Goal: Information Seeking & Learning: Understand process/instructions

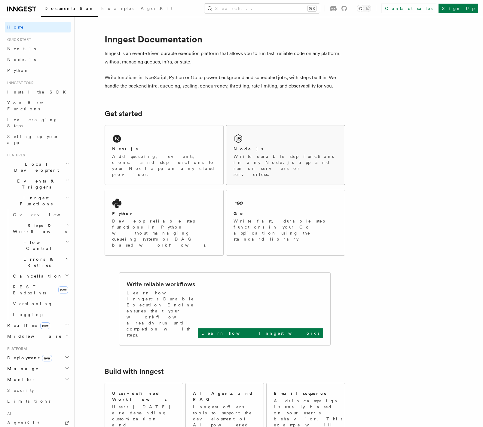
click at [261, 145] on div "Node.js Write durable step functions in any Node.js app and run on servers or s…" at bounding box center [285, 154] width 118 height 59
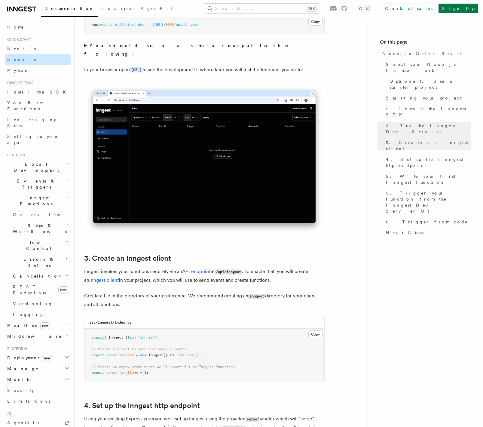
scroll to position [249, 0]
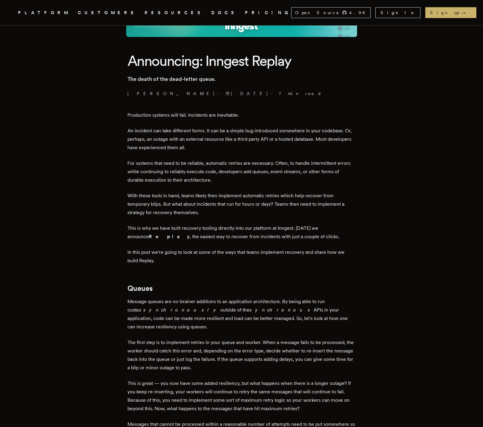
scroll to position [138, 0]
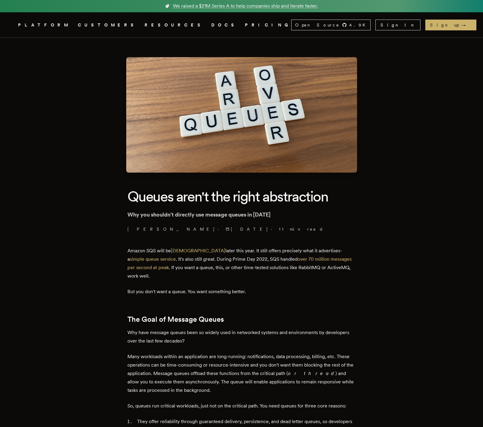
click at [211, 26] on link "DOCS" at bounding box center [224, 25] width 26 height 8
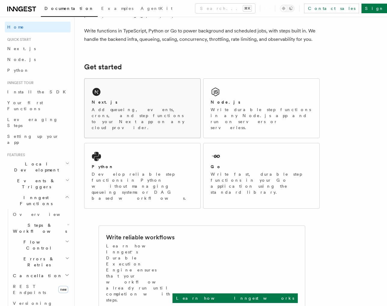
scroll to position [55, 0]
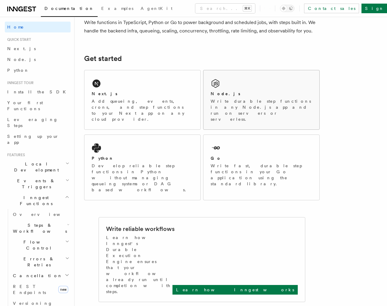
click at [233, 109] on p "Write durable step functions in any Node.js app and run on servers or serverles…" at bounding box center [262, 110] width 102 height 24
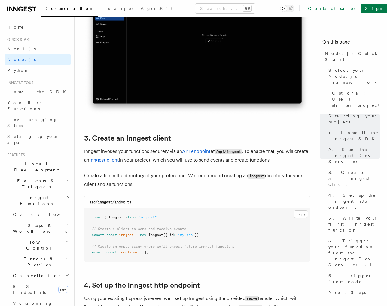
scroll to position [684, 0]
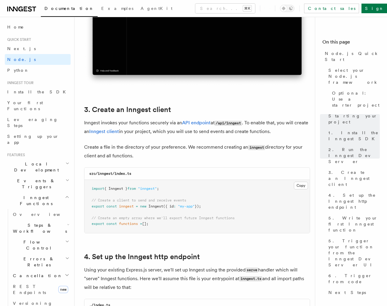
click at [134, 188] on span "from" at bounding box center [132, 189] width 8 height 4
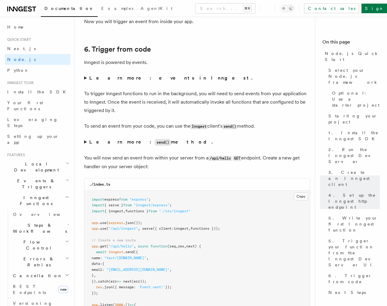
scroll to position [2988, 0]
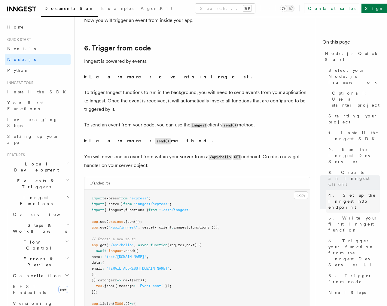
click at [341, 192] on span "4. Set up the Inngest http endpoint" at bounding box center [354, 201] width 51 height 18
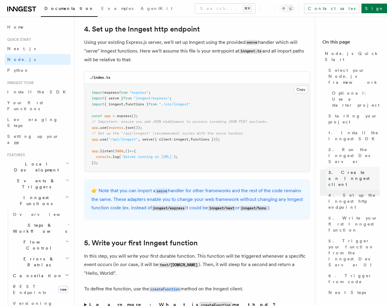
click at [341, 170] on span "3. Create an Inngest client" at bounding box center [354, 179] width 51 height 18
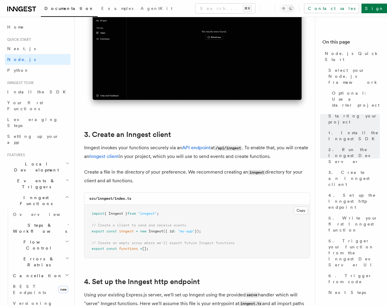
scroll to position [662, 0]
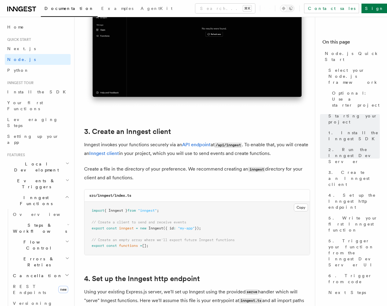
drag, startPoint x: 161, startPoint y: 250, endPoint x: 84, endPoint y: 204, distance: 89.4
copy code "import { Inngest } from "inngest" ; // Create a client to send and receive even…"
click at [171, 225] on span "// Create a client to send and receive events" at bounding box center [139, 222] width 95 height 4
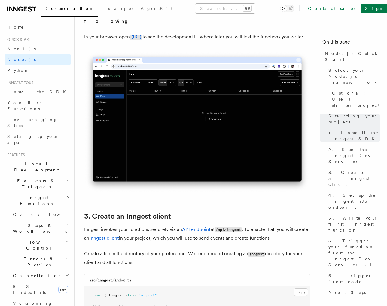
scroll to position [578, 0]
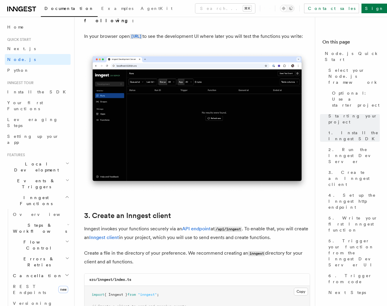
drag, startPoint x: 164, startPoint y: 197, endPoint x: 171, endPoint y: 263, distance: 66.6
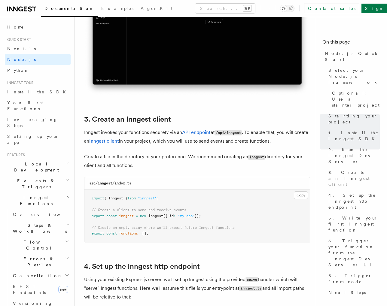
scroll to position [676, 0]
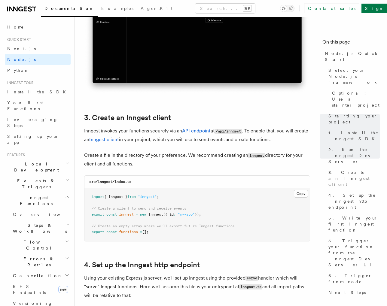
drag, startPoint x: 146, startPoint y: 171, endPoint x: 163, endPoint y: 238, distance: 69.7
click at [163, 238] on pre "import { Inngest } from "inngest" ; // Create a client to send and receive even…" at bounding box center [197, 214] width 226 height 53
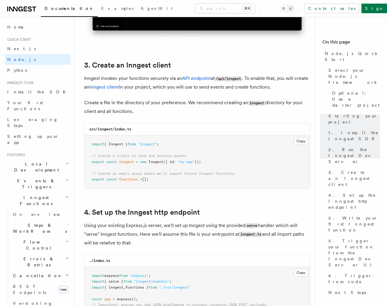
scroll to position [730, 0]
click at [186, 164] on span ""my-app"" at bounding box center [186, 161] width 17 height 4
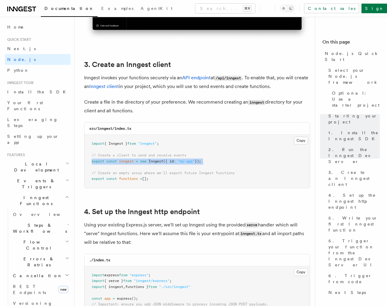
click at [186, 164] on span ""my-app"" at bounding box center [186, 161] width 17 height 4
drag, startPoint x: 219, startPoint y: 111, endPoint x: 179, endPoint y: 213, distance: 109.4
click at [179, 213] on link "4. Set up the Inngest http endpoint" at bounding box center [142, 212] width 116 height 8
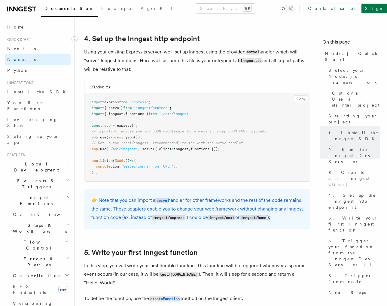
scroll to position [909, 0]
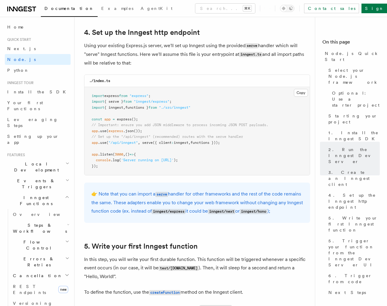
click at [180, 154] on pre "import express from "express" ; import { serve } from "inngest/express" ; impor…" at bounding box center [197, 131] width 226 height 88
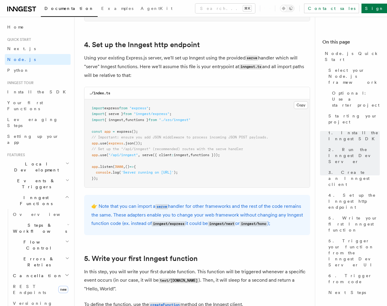
scroll to position [896, 0]
click at [146, 157] on span "serve" at bounding box center [147, 155] width 11 height 4
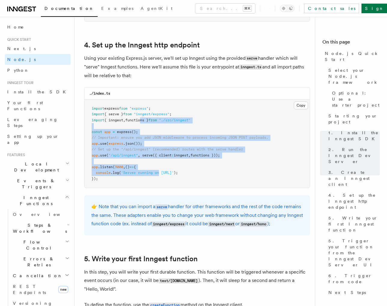
drag, startPoint x: 143, startPoint y: 124, endPoint x: 161, endPoint y: 173, distance: 52.9
click at [161, 174] on code "import express from "express" ; import { serve } from "inngest/express" ; impor…" at bounding box center [180, 143] width 177 height 75
click at [161, 173] on span "'Server running on http://localhost:3000'" at bounding box center [147, 173] width 53 height 4
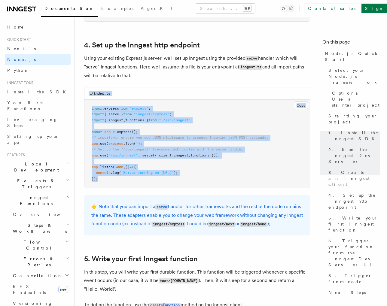
drag, startPoint x: 159, startPoint y: 179, endPoint x: 135, endPoint y: 84, distance: 97.7
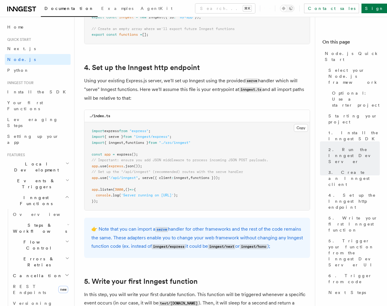
scroll to position [867, 0]
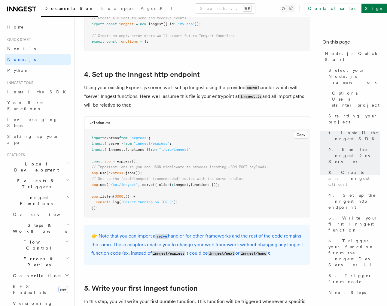
click at [98, 137] on span "import" at bounding box center [98, 138] width 13 height 4
click at [119, 210] on pre "import express from "express" ; import { serve } from "inngest/express" ; impor…" at bounding box center [197, 173] width 226 height 88
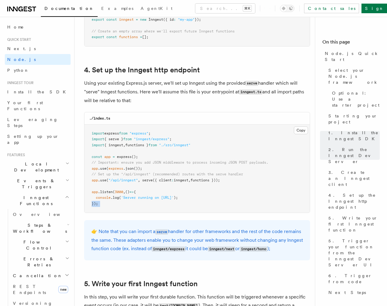
scroll to position [871, 0]
click at [134, 179] on pre "import express from "express" ; import { serve } from "inngest/express" ; impor…" at bounding box center [197, 169] width 226 height 88
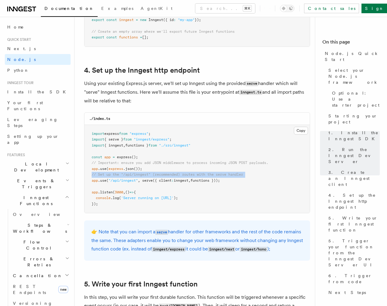
click at [134, 179] on pre "import express from "express" ; import { serve } from "inngest/express" ; impor…" at bounding box center [197, 169] width 226 height 88
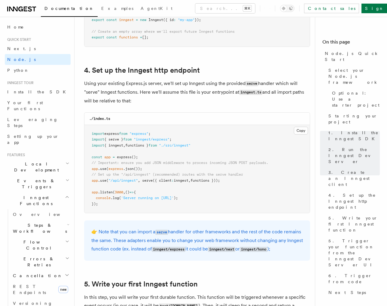
click at [138, 182] on span ""/api/inngest"" at bounding box center [123, 181] width 29 height 4
click at [154, 180] on span "({ client" at bounding box center [162, 181] width 19 height 4
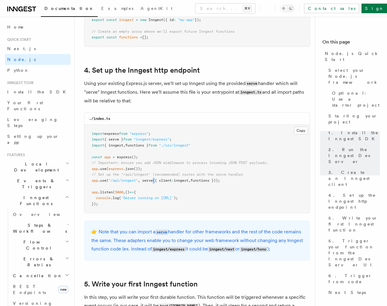
click at [154, 180] on span "({ client" at bounding box center [162, 181] width 19 height 4
click at [156, 184] on pre "import express from "express" ; import { serve } from "inngest/express" ; impor…" at bounding box center [197, 169] width 226 height 88
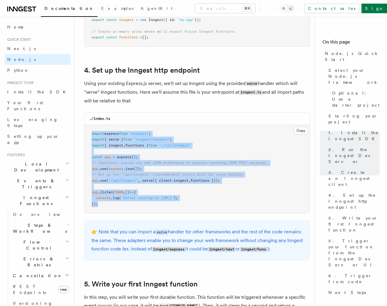
drag, startPoint x: 145, startPoint y: 210, endPoint x: 92, endPoint y: 134, distance: 92.1
click at [92, 134] on pre "import express from "express" ; import { serve } from "inngest/express" ; impor…" at bounding box center [197, 169] width 226 height 88
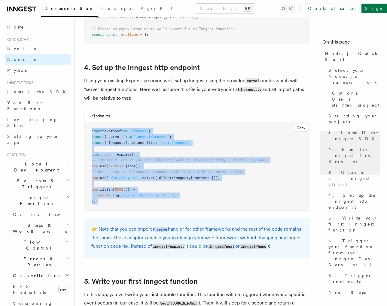
scroll to position [870, 0]
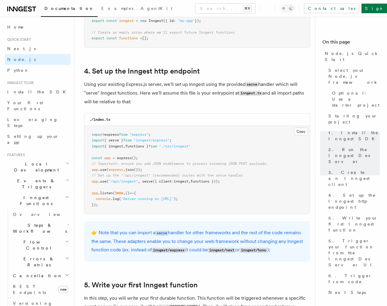
click at [102, 146] on span "import" at bounding box center [98, 146] width 13 height 4
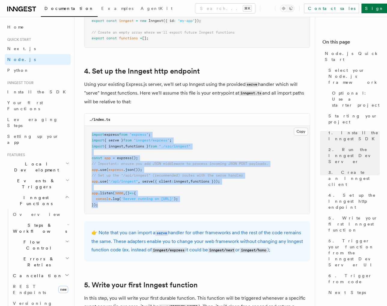
drag, startPoint x: 91, startPoint y: 131, endPoint x: 145, endPoint y: 215, distance: 99.8
click at [145, 214] on pre "import express from "express" ; import { serve } from "inngest/express" ; impor…" at bounding box center [197, 170] width 226 height 88
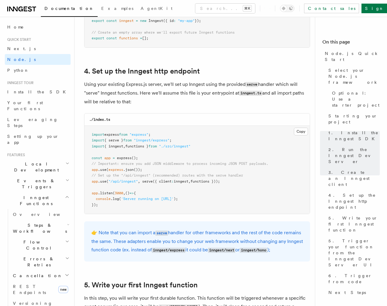
click at [148, 151] on pre "import express from "express" ; import { serve } from "inngest/express" ; impor…" at bounding box center [197, 170] width 226 height 88
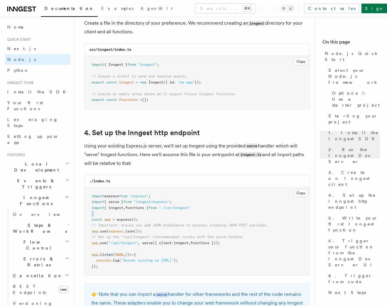
scroll to position [809, 0]
click at [183, 81] on span ""my-app"" at bounding box center [186, 82] width 17 height 4
click at [172, 213] on pre "import express from "express" ; import { serve } from "inngest/express" ; impor…" at bounding box center [197, 231] width 226 height 88
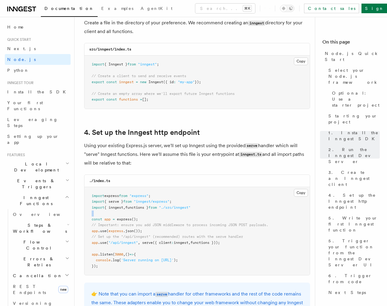
click at [172, 213] on pre "import express from "express" ; import { serve } from "inngest/express" ; impor…" at bounding box center [197, 231] width 226 height 88
click at [172, 208] on span ""./src/inngest"" at bounding box center [175, 208] width 32 height 4
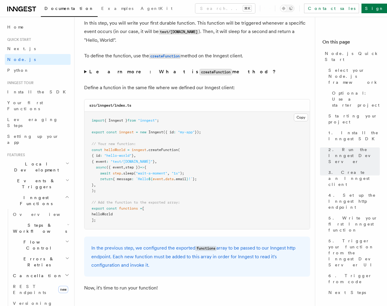
scroll to position [1143, 0]
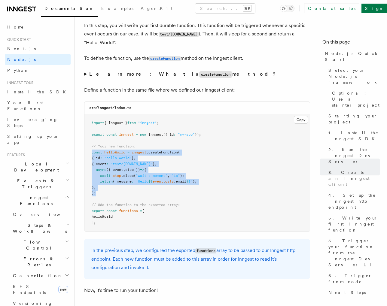
copy code "const helloWorld = inngest .createFunction ( { id : "hello-world" } , { event :…"
drag, startPoint x: 92, startPoint y: 153, endPoint x: 110, endPoint y: 196, distance: 46.6
click at [110, 196] on pre "import { Inngest } from "inngest" ; export const inngest = new Inngest ({ id : …" at bounding box center [197, 173] width 226 height 118
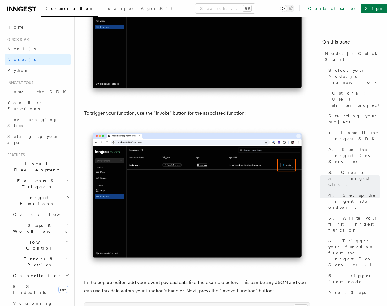
scroll to position [1569, 0]
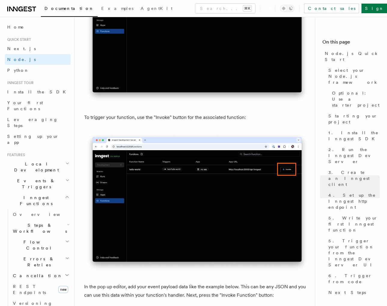
click at [155, 121] on p "To trigger your function, use the "Invoke" button for the associated function:" at bounding box center [197, 117] width 226 height 8
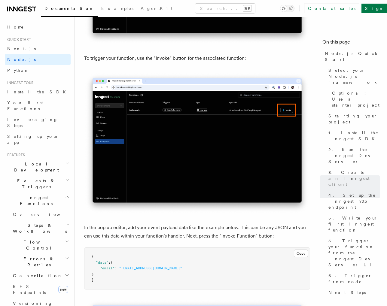
scroll to position [1623, 0]
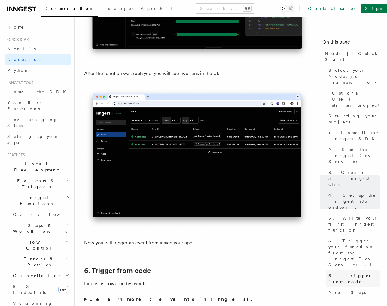
click at [336, 271] on link "6. Trigger from code" at bounding box center [353, 279] width 54 height 17
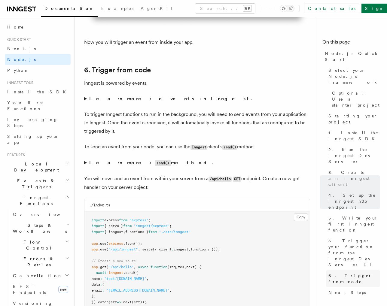
click at [336, 273] on span "6. Trigger from code" at bounding box center [354, 279] width 51 height 12
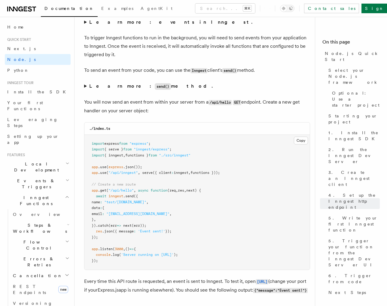
scroll to position [3039, 0]
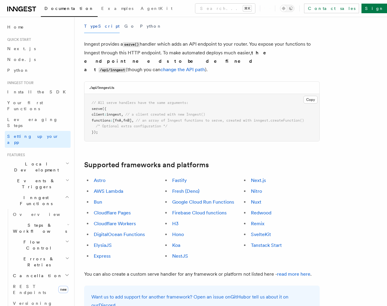
scroll to position [243, 0]
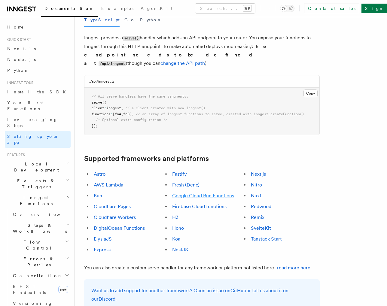
click at [215, 193] on link "Google Cloud Run Functions" at bounding box center [203, 196] width 62 height 6
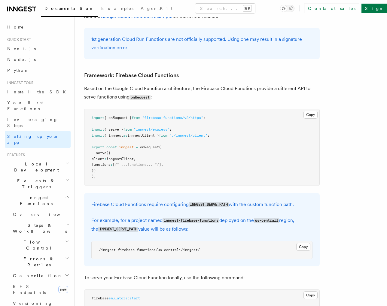
scroll to position [2648, 0]
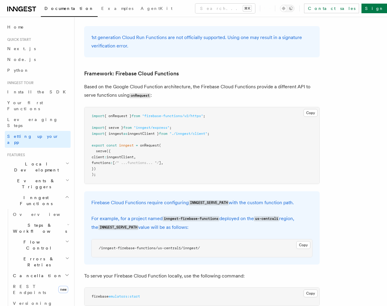
click at [171, 107] on pre "import { onRequest } from "firebase-functions/v2/https" ; import { serve } from…" at bounding box center [201, 145] width 235 height 77
click at [164, 107] on pre "import { onRequest } from "firebase-functions/v2/https" ; import { serve } from…" at bounding box center [201, 145] width 235 height 77
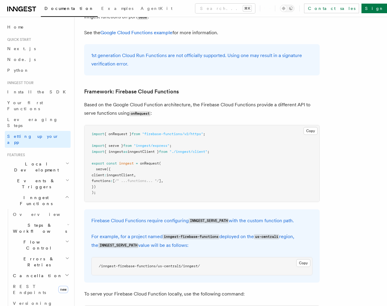
scroll to position [2627, 0]
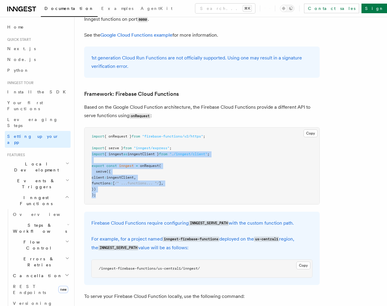
copy code "import { inngest as inngestClient } from "./inngest/client" ; export const inng…"
drag, startPoint x: 106, startPoint y: 164, endPoint x: 91, endPoint y: 130, distance: 36.9
click at [91, 130] on pre "import { onRequest } from "firebase-functions/v2/https" ; import { serve } from…" at bounding box center [201, 166] width 235 height 77
copy code "export const inngest = onRequest ( serve ({ client : inngestClient , functions …"
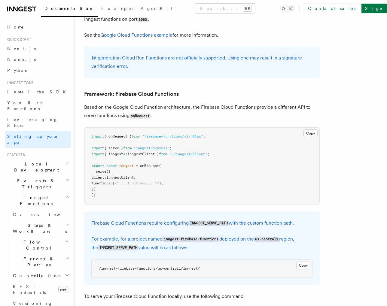
click at [153, 146] on span ""inngest/express"" at bounding box center [152, 148] width 36 height 4
copy code "import { serve } from "inngest/express" ;"
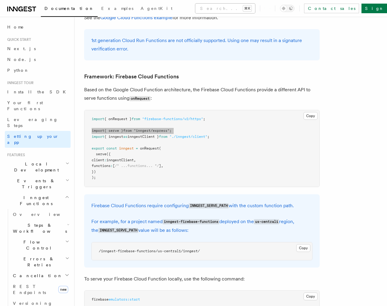
scroll to position [2645, 0]
